Goal: Information Seeking & Learning: Find specific page/section

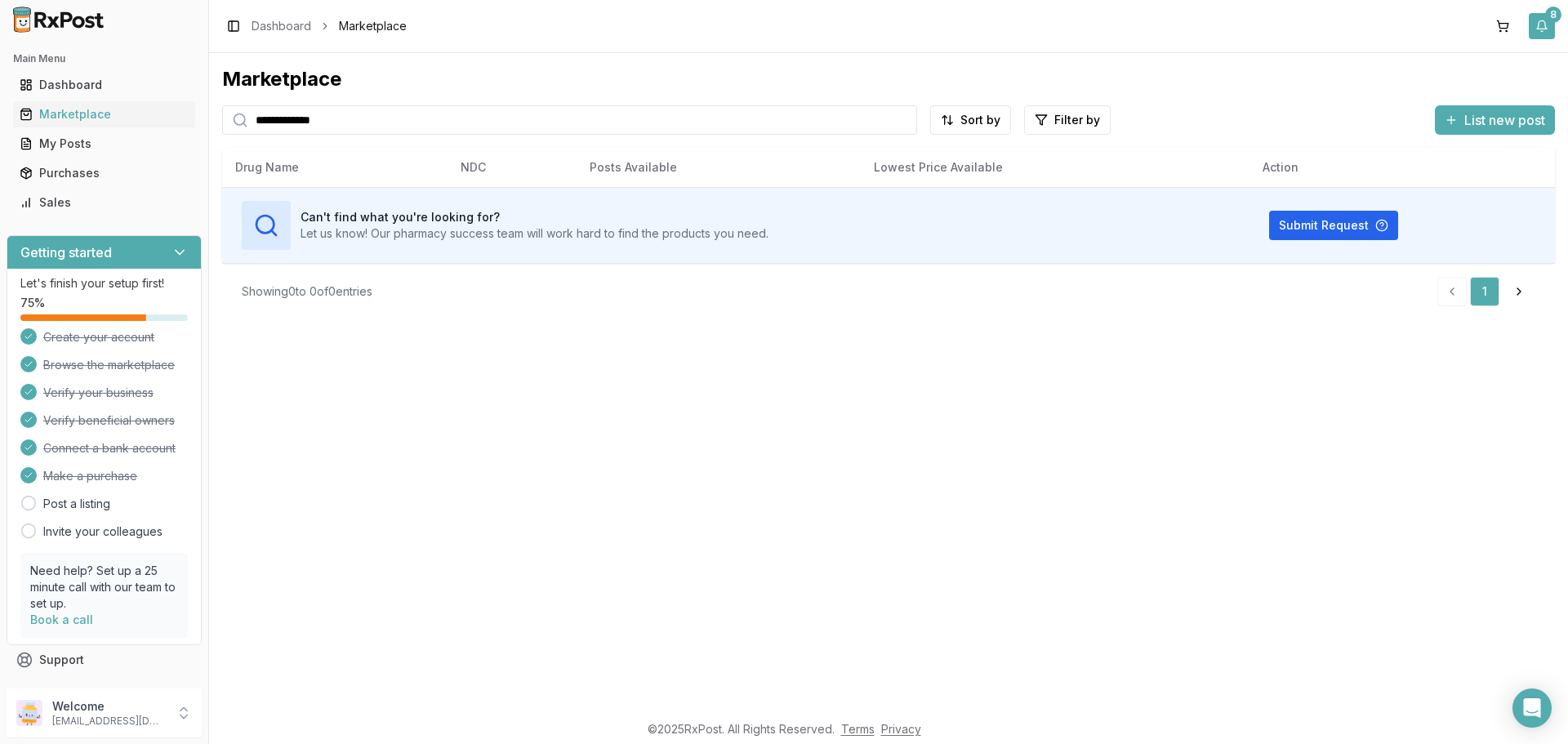
click at [1541, 24] on button "8" at bounding box center [1543, 26] width 26 height 26
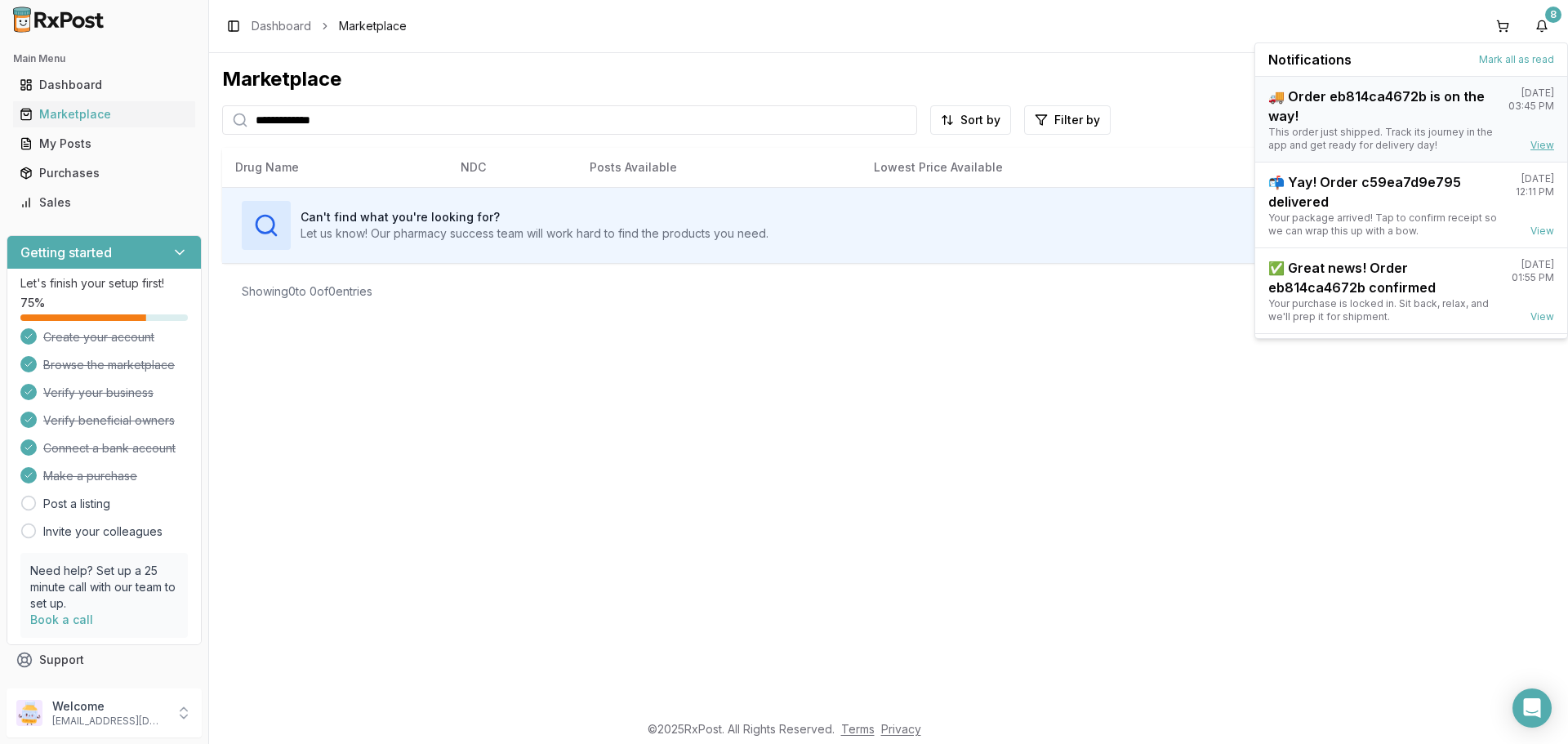
click at [1537, 142] on link "View" at bounding box center [1542, 145] width 24 height 13
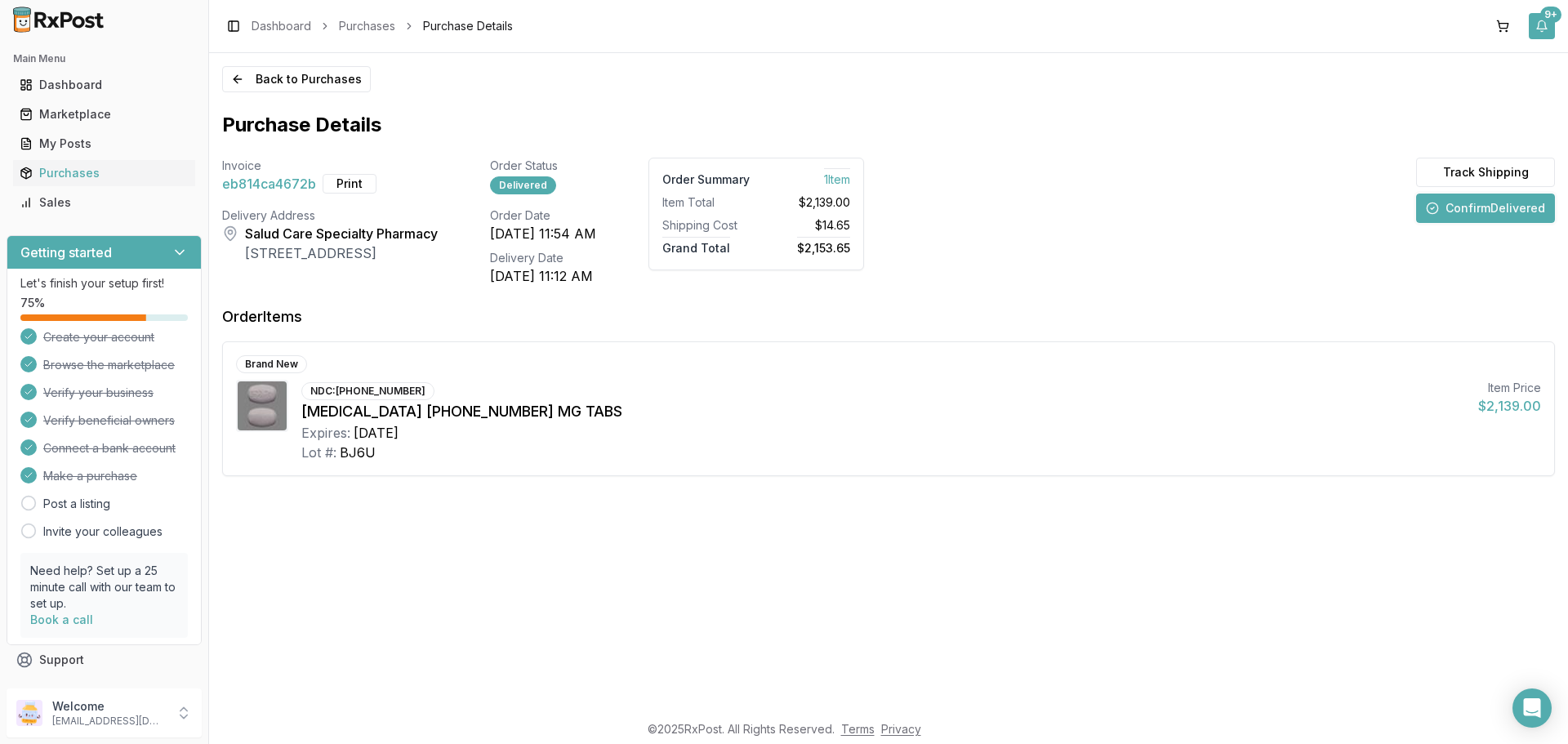
click at [1558, 20] on div "9+" at bounding box center [1551, 14] width 21 height 17
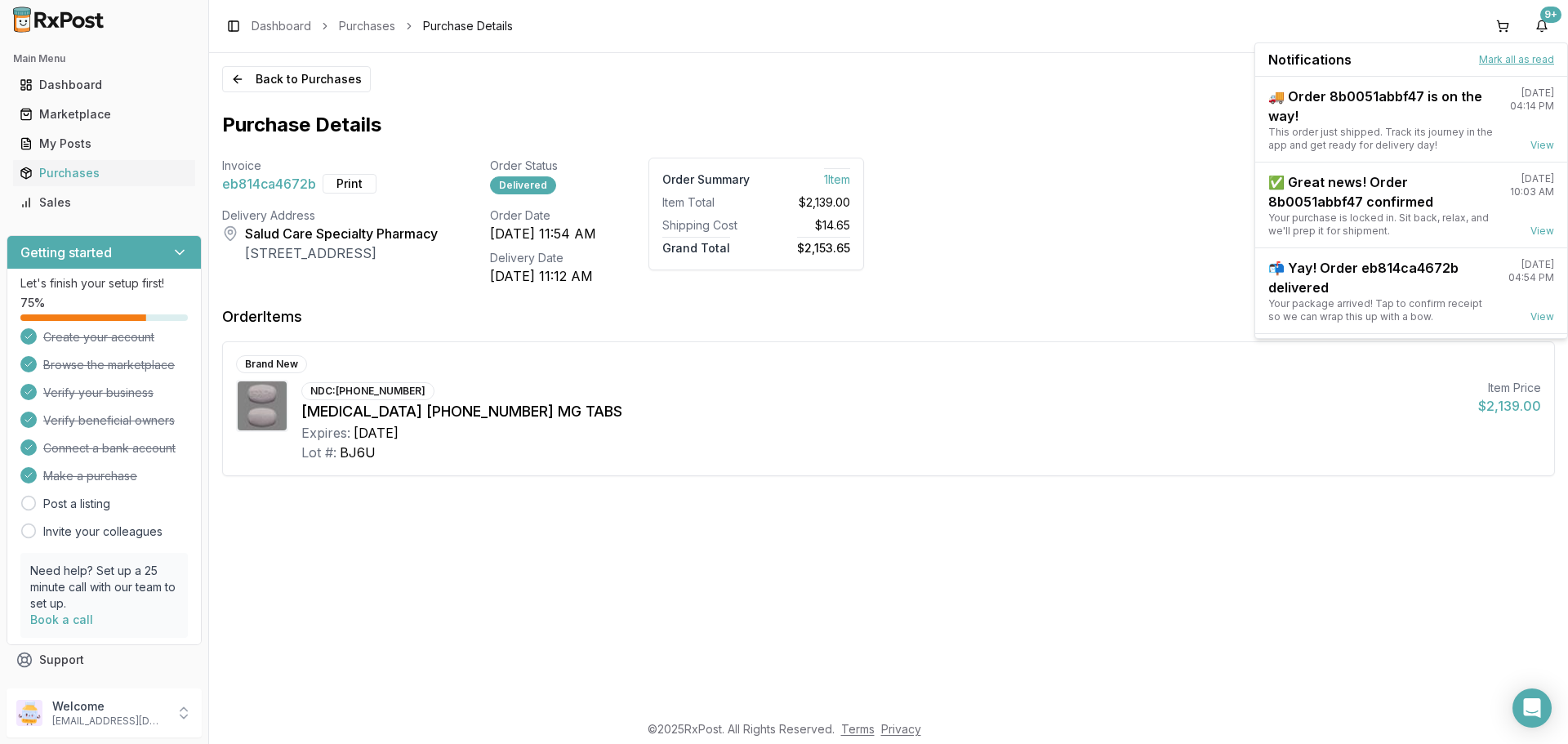
click at [1498, 56] on button "Mark all as read" at bounding box center [1517, 60] width 75 height 13
click at [1548, 17] on div "9+" at bounding box center [1551, 14] width 21 height 17
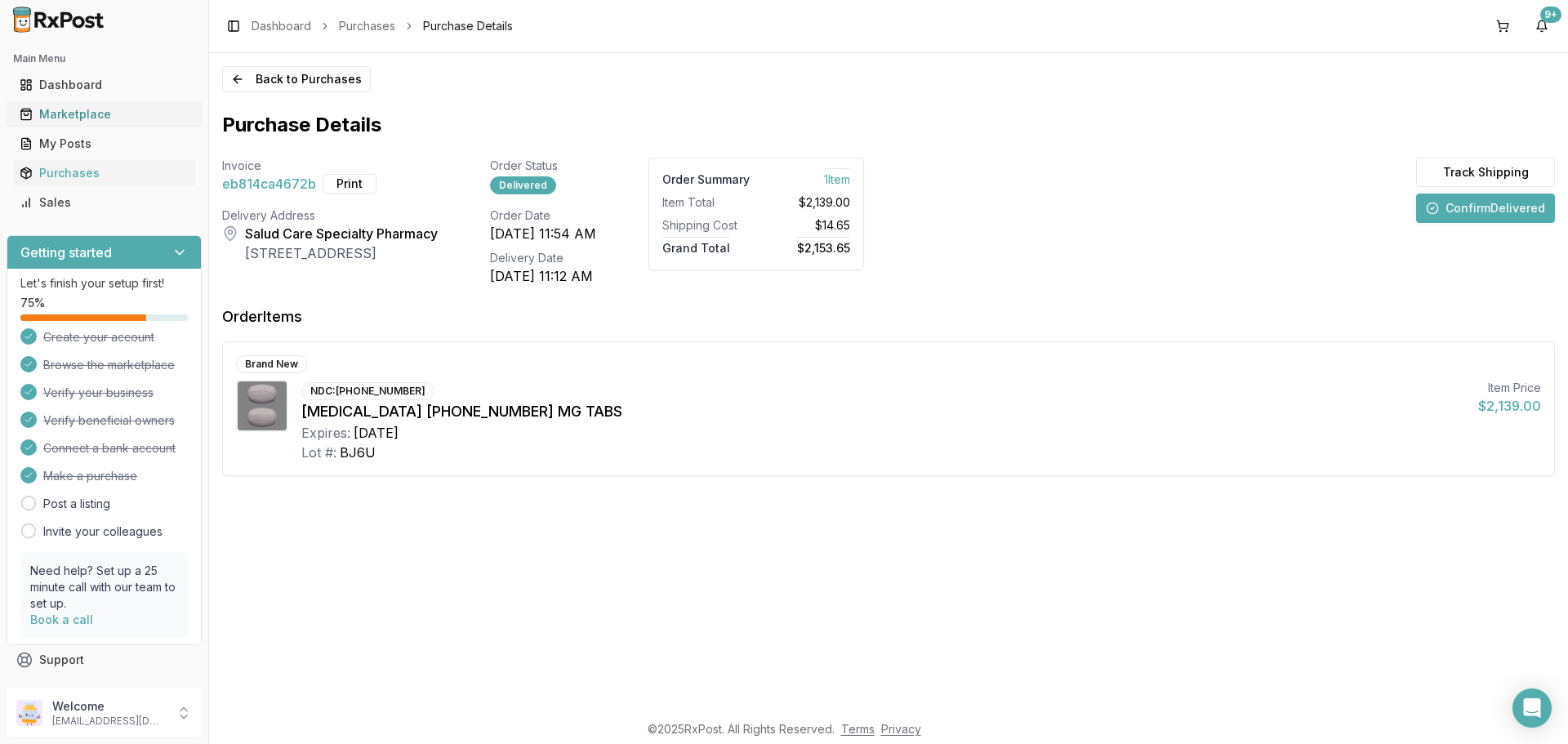
click at [74, 109] on div "Marketplace" at bounding box center [103, 114] width 169 height 17
